Goal: Task Accomplishment & Management: Complete application form

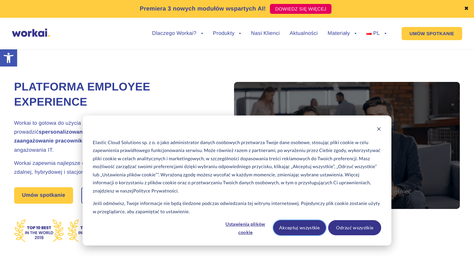
click at [315, 228] on button "Akceptuj wszystkie" at bounding box center [299, 227] width 53 height 15
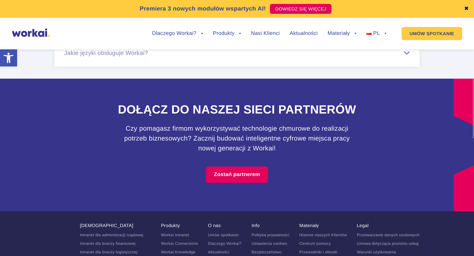
scroll to position [4195, 0]
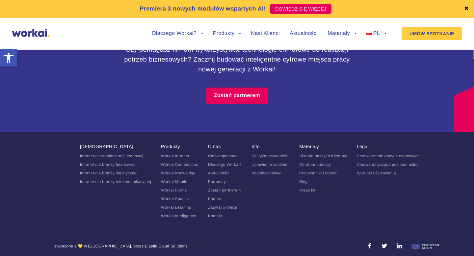
click at [211, 197] on link "Kariera" at bounding box center [214, 199] width 13 height 5
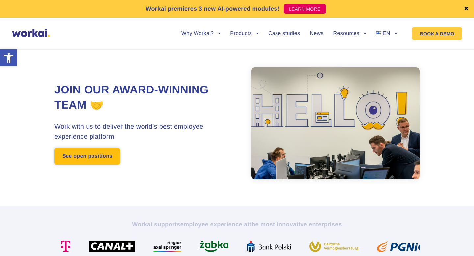
click at [109, 156] on link "See open positions" at bounding box center [87, 156] width 66 height 16
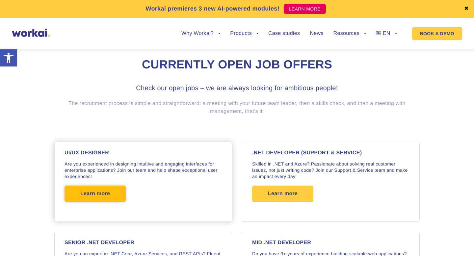
scroll to position [491, 0]
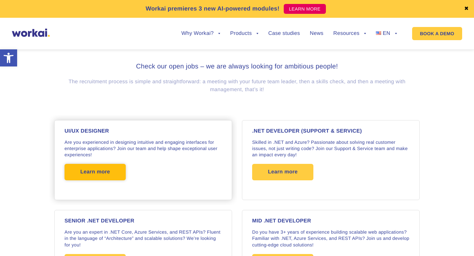
click at [110, 156] on p "Are you experienced in designing intuitive and engaging interfaces for enterpri…" at bounding box center [143, 148] width 157 height 19
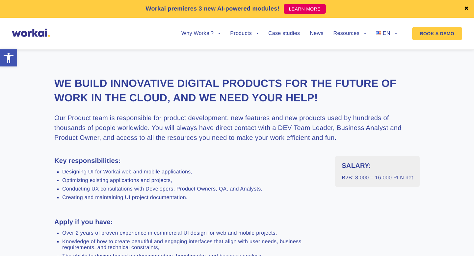
scroll to position [222, 0]
